Goal: Go to known website

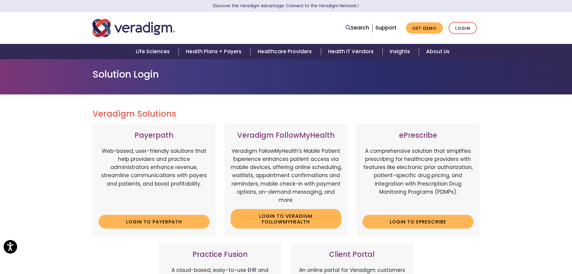
click at [473, 36] on div "Search Support Get Demo Login" at bounding box center [286, 28] width 396 height 20
click at [466, 25] on link "Login" at bounding box center [463, 28] width 28 height 12
click at [473, 29] on link "Login" at bounding box center [463, 28] width 28 height 12
click at [380, 216] on link "Login to ePrescribe" at bounding box center [417, 221] width 111 height 14
